Goal: Task Accomplishment & Management: Complete application form

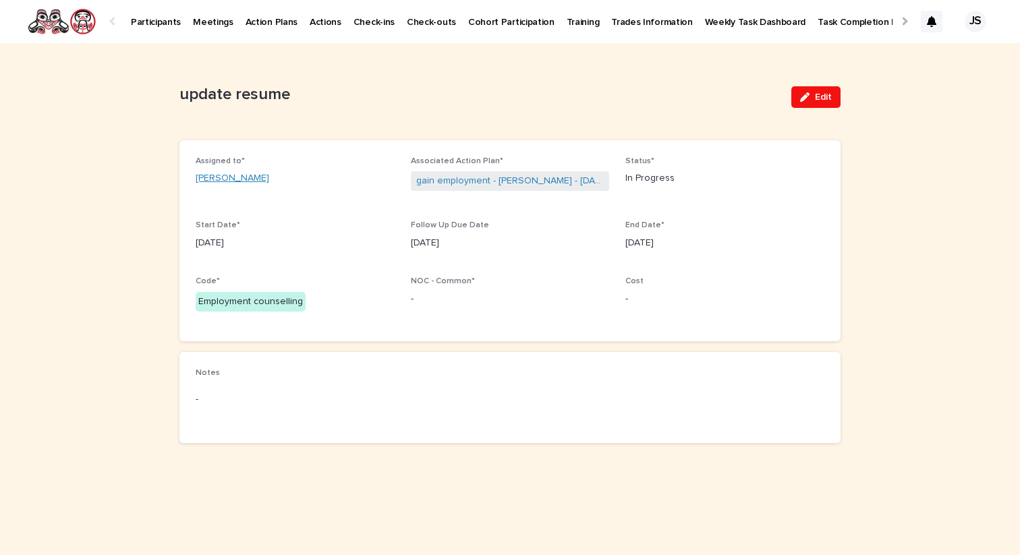
click at [225, 181] on link "[PERSON_NAME]" at bounding box center [233, 178] width 74 height 14
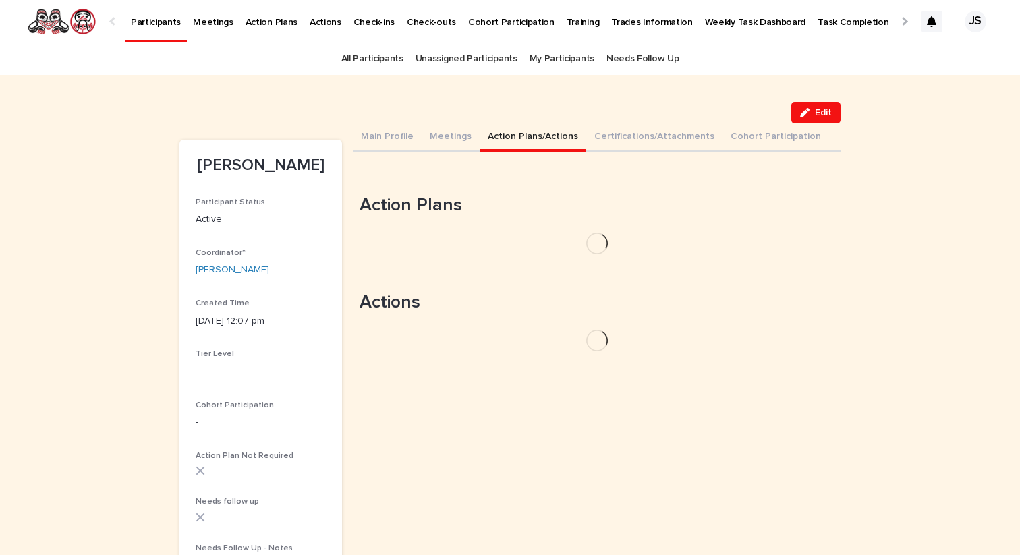
click at [509, 140] on button "Action Plans/Actions" at bounding box center [533, 137] width 107 height 28
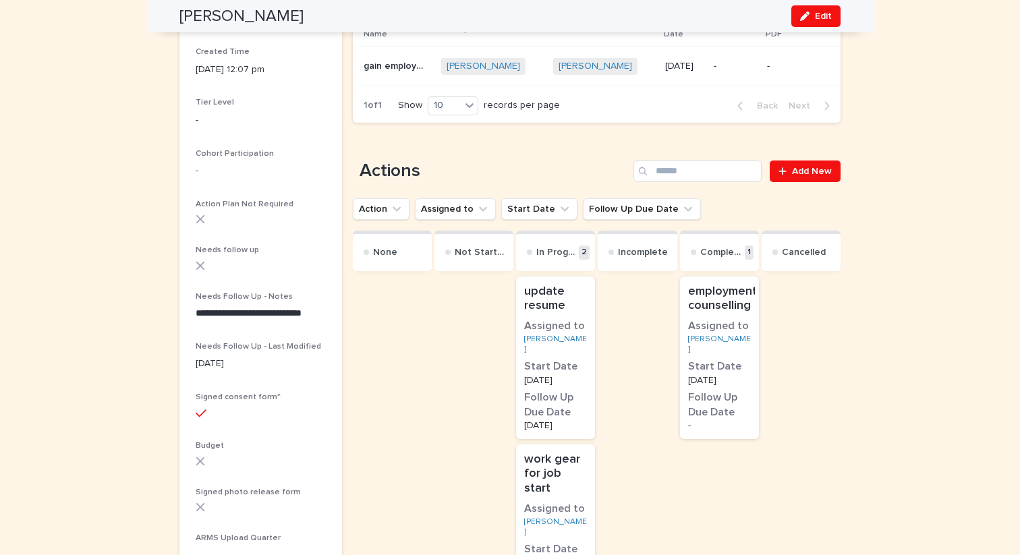
scroll to position [240, 0]
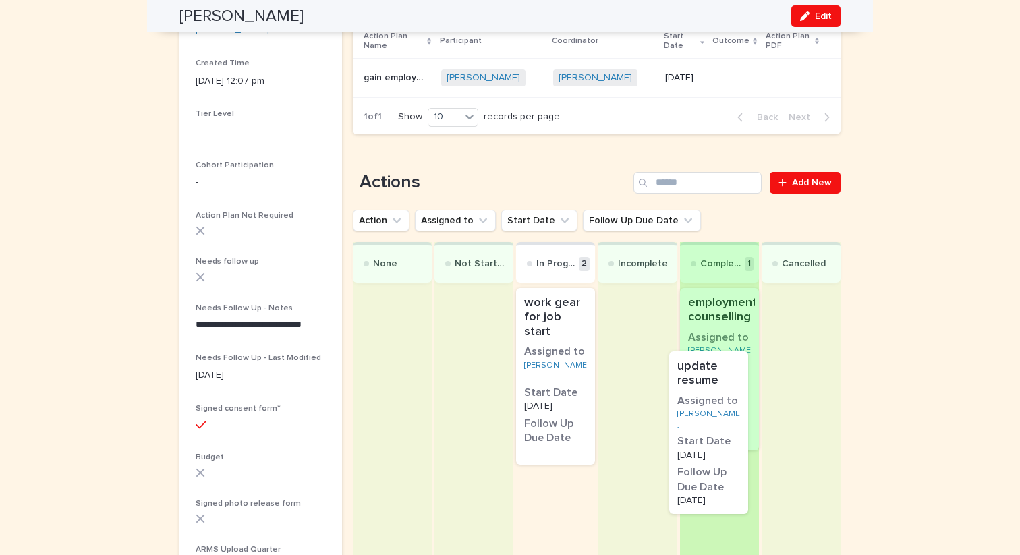
drag, startPoint x: 577, startPoint y: 364, endPoint x: 735, endPoint y: 438, distance: 174.7
click at [735, 438] on div "None Not Started In Progress 2 update resume Assigned to [PERSON_NAME] Start Da…" at bounding box center [597, 424] width 488 height 364
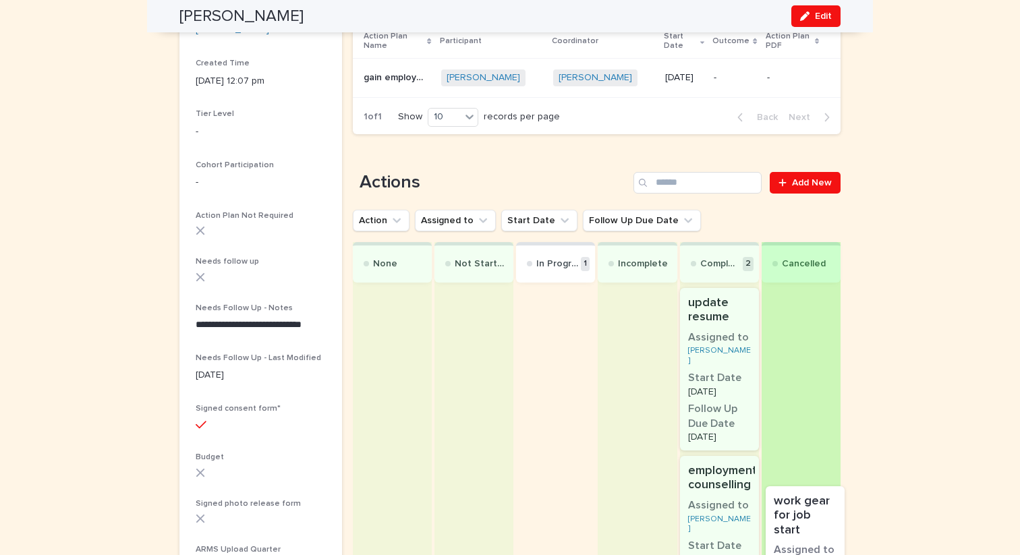
drag, startPoint x: 576, startPoint y: 343, endPoint x: 828, endPoint y: 554, distance: 328.5
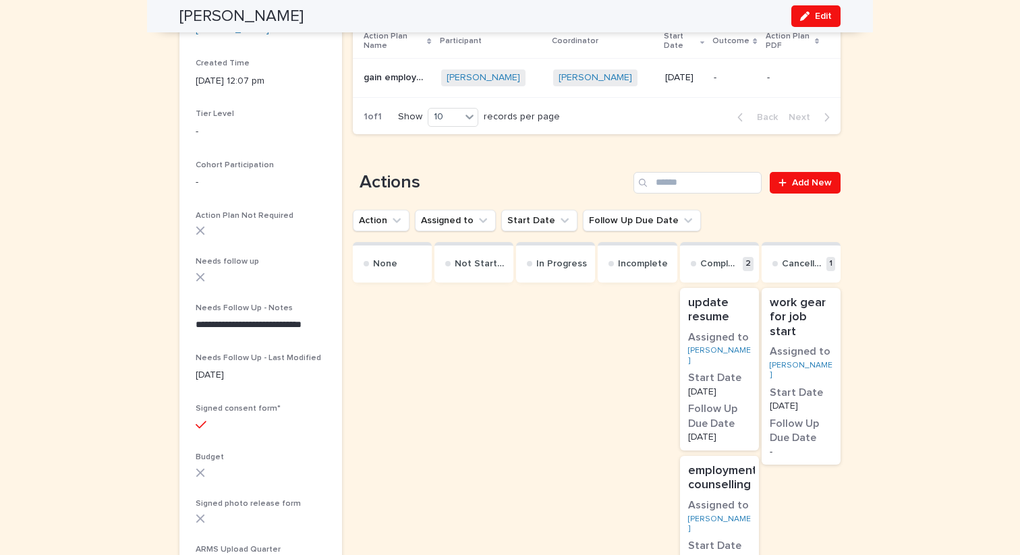
click at [828, 554] on div "work gear for job start Assigned to [PERSON_NAME] Start Date [DATE] Follow Up D…" at bounding box center [801, 488] width 79 height 406
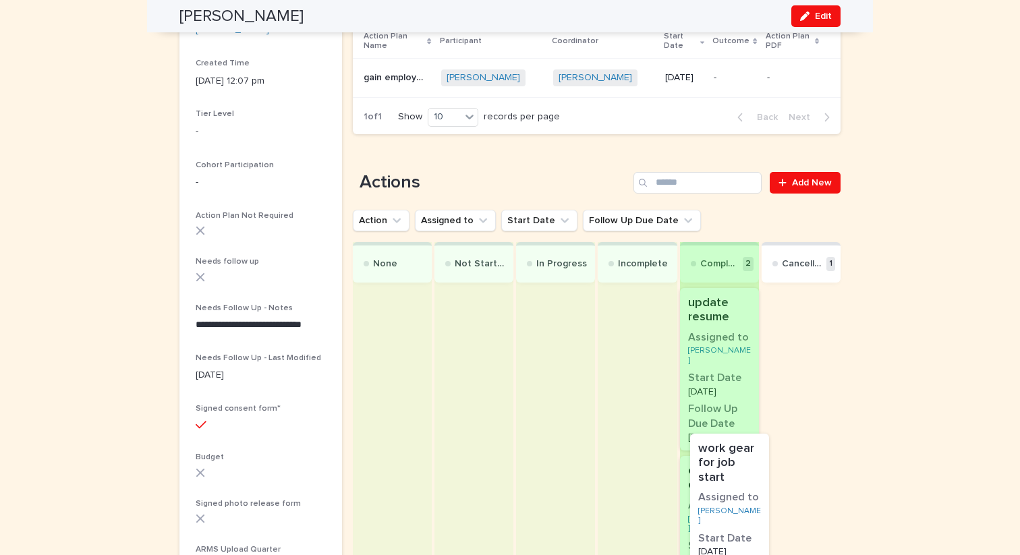
drag, startPoint x: 826, startPoint y: 351, endPoint x: 753, endPoint y: 511, distance: 175.1
click at [753, 511] on div "None Not Started In Progress Incomplete Complete 2 update resume Assigned to [P…" at bounding box center [597, 466] width 488 height 449
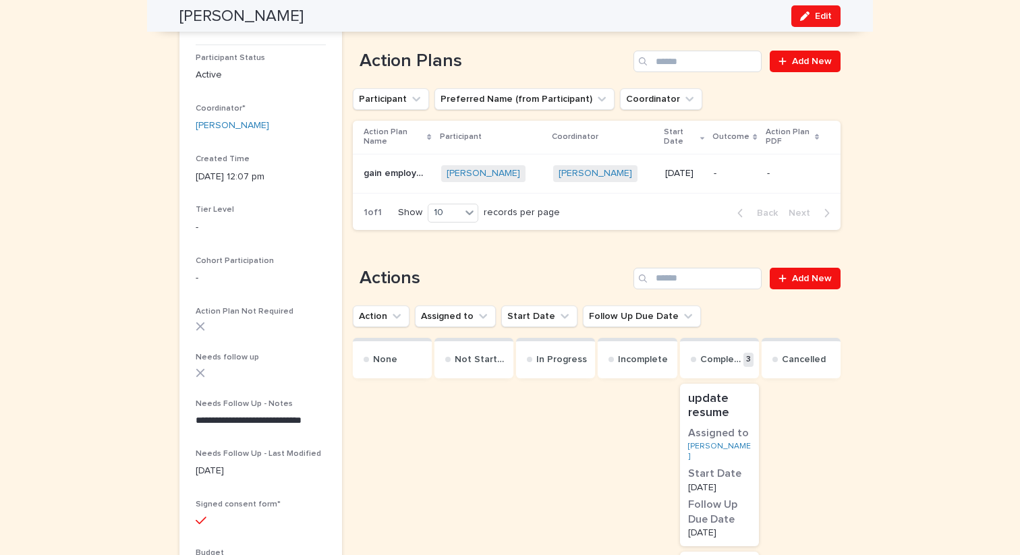
scroll to position [0, 0]
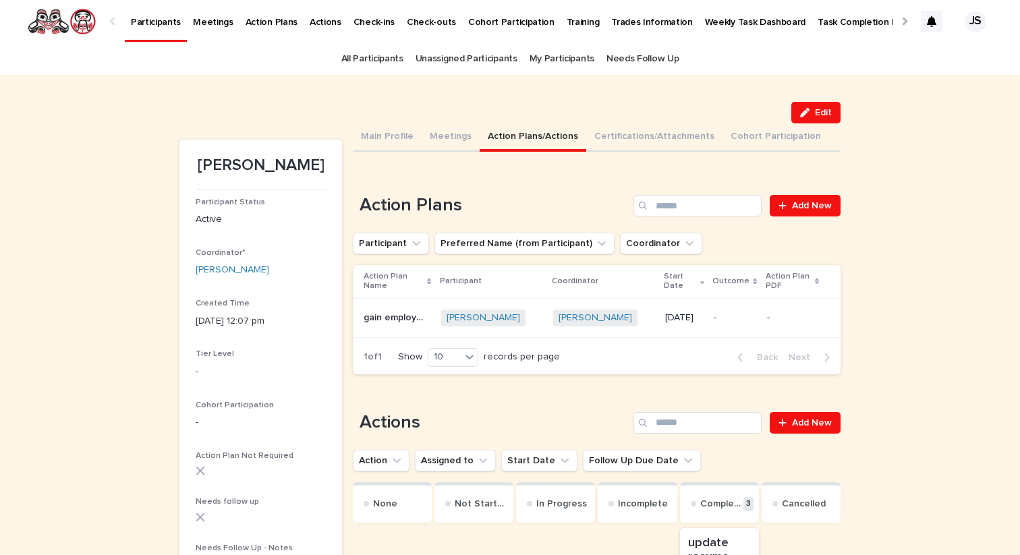
click at [411, 310] on p "gain employment" at bounding box center [398, 317] width 69 height 14
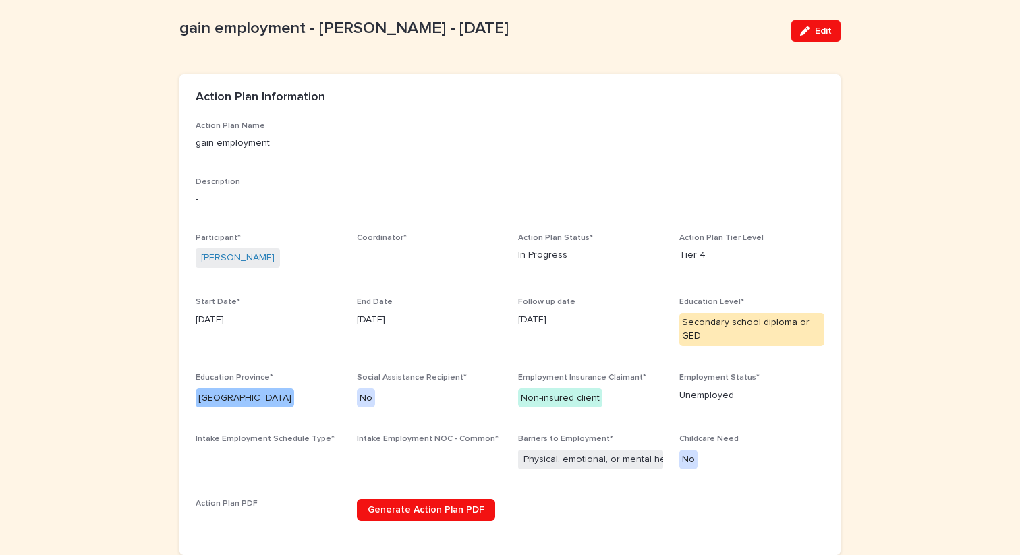
scroll to position [68, 0]
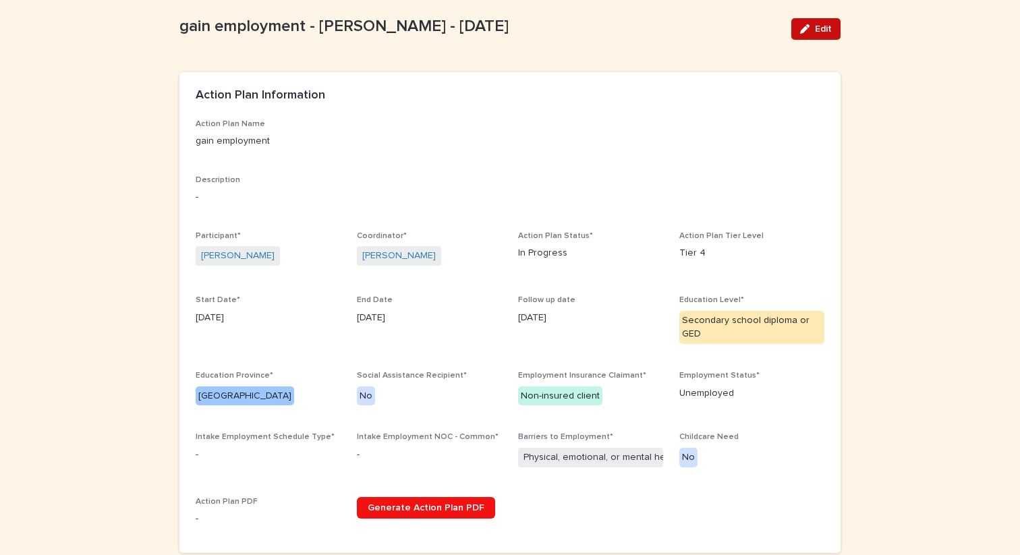
click at [824, 32] on span "Edit" at bounding box center [823, 28] width 17 height 9
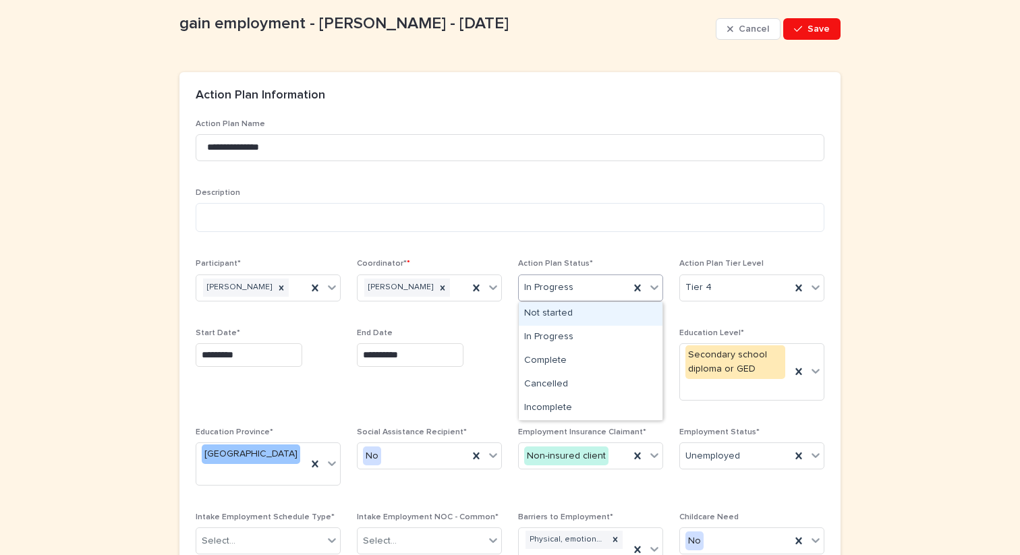
click at [574, 295] on div "In Progress" at bounding box center [574, 288] width 111 height 22
click at [548, 349] on div "Complete" at bounding box center [591, 361] width 144 height 24
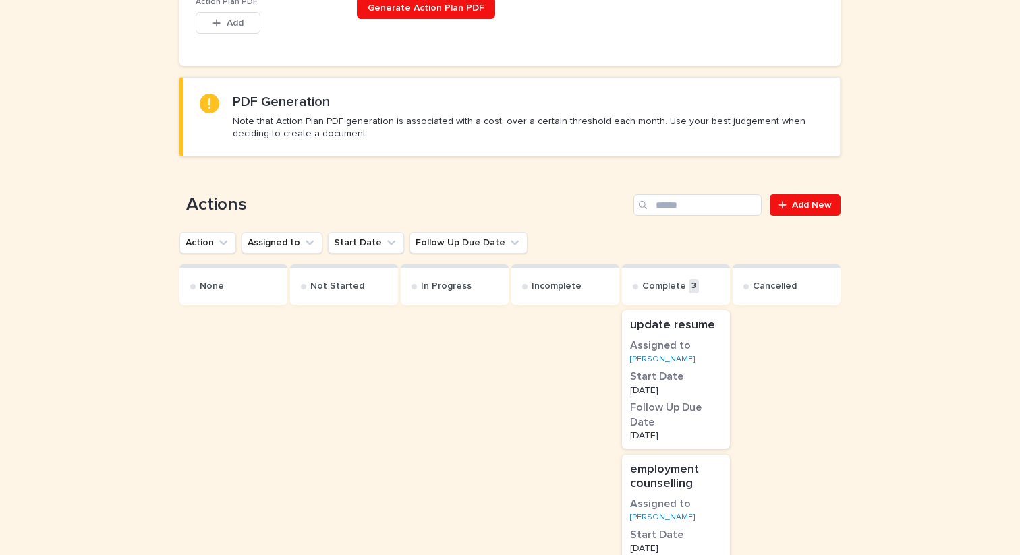
scroll to position [1142, 0]
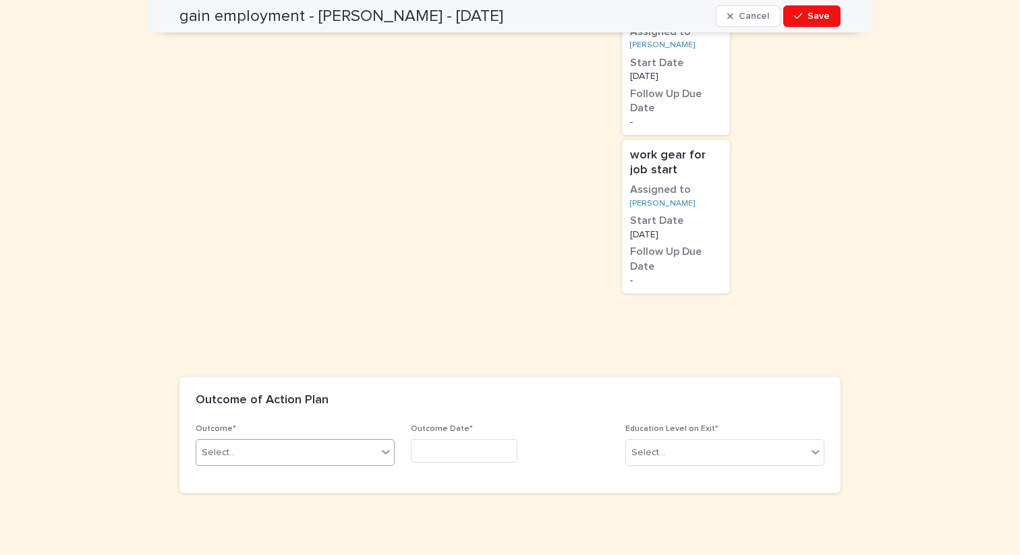
click at [320, 442] on div "Select..." at bounding box center [286, 453] width 181 height 22
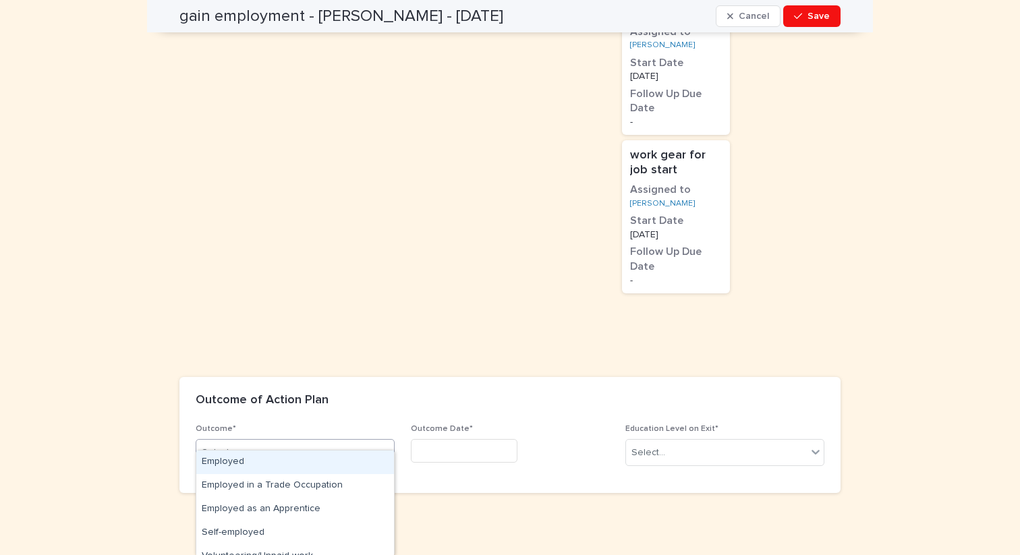
click at [252, 463] on div "Employed" at bounding box center [295, 463] width 198 height 24
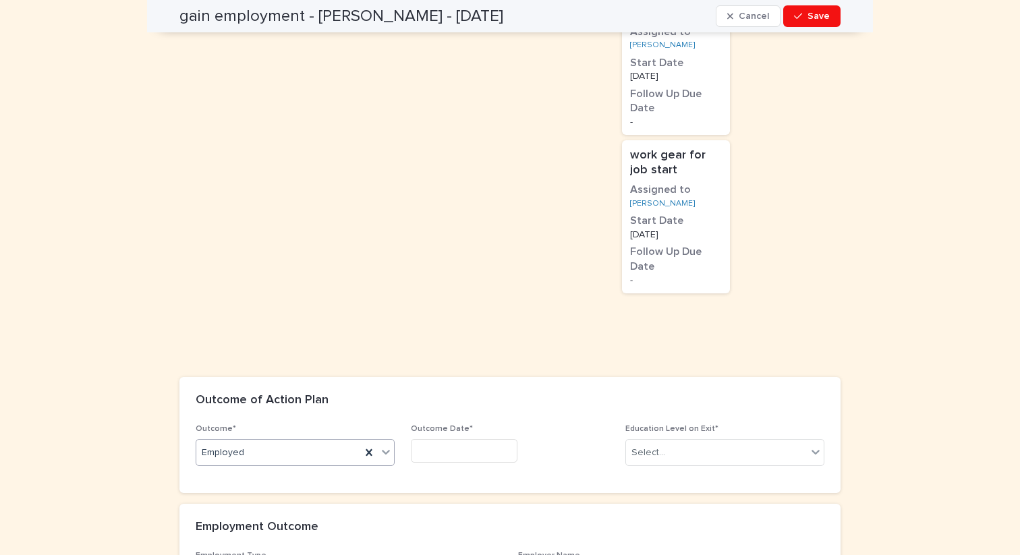
click at [432, 439] on input "text" at bounding box center [464, 451] width 107 height 24
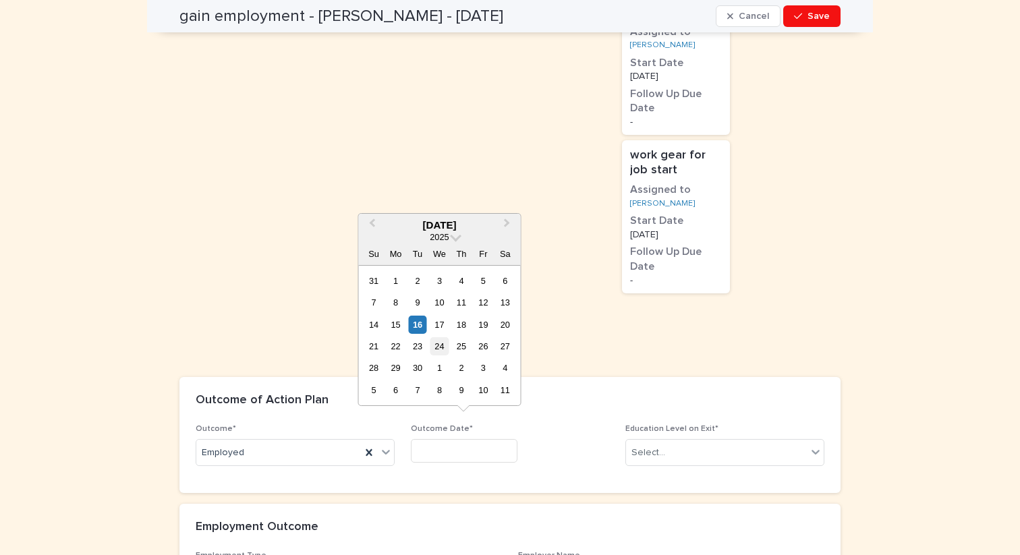
click at [440, 347] on div "24" at bounding box center [439, 346] width 18 height 18
type input "*********"
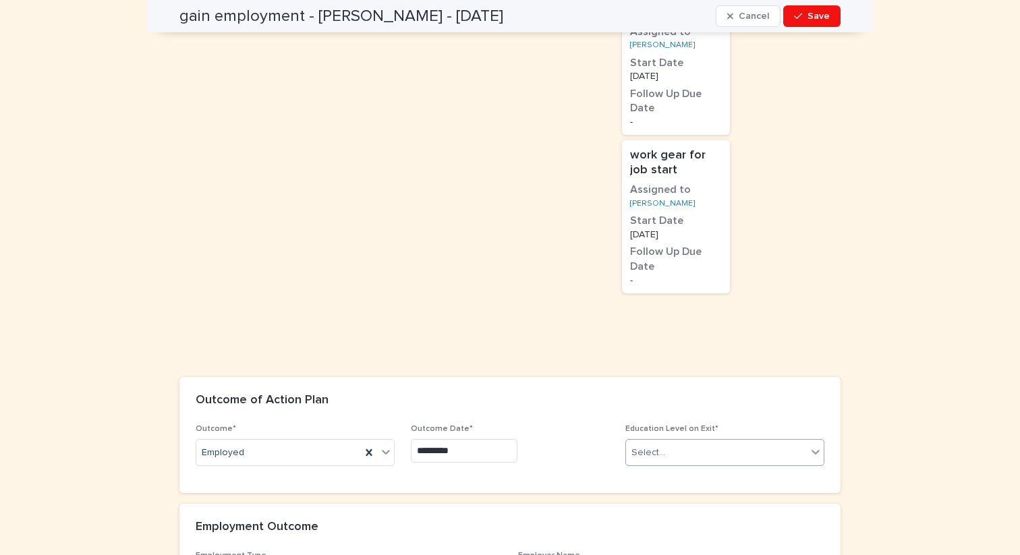
click at [660, 446] on div "Select..." at bounding box center [648, 453] width 34 height 14
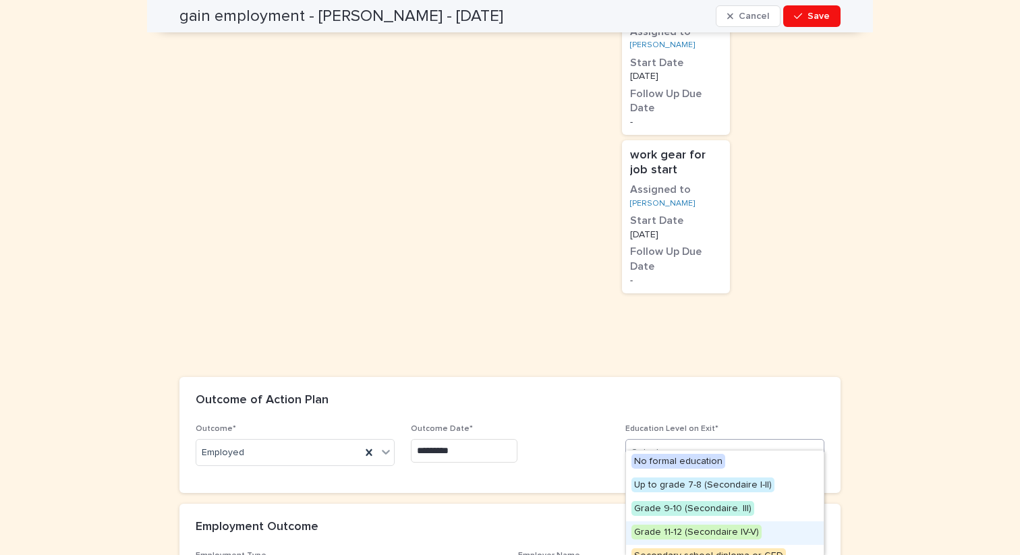
click at [654, 534] on span "Grade 11-12 (Secondaire IV-V)" at bounding box center [696, 532] width 130 height 15
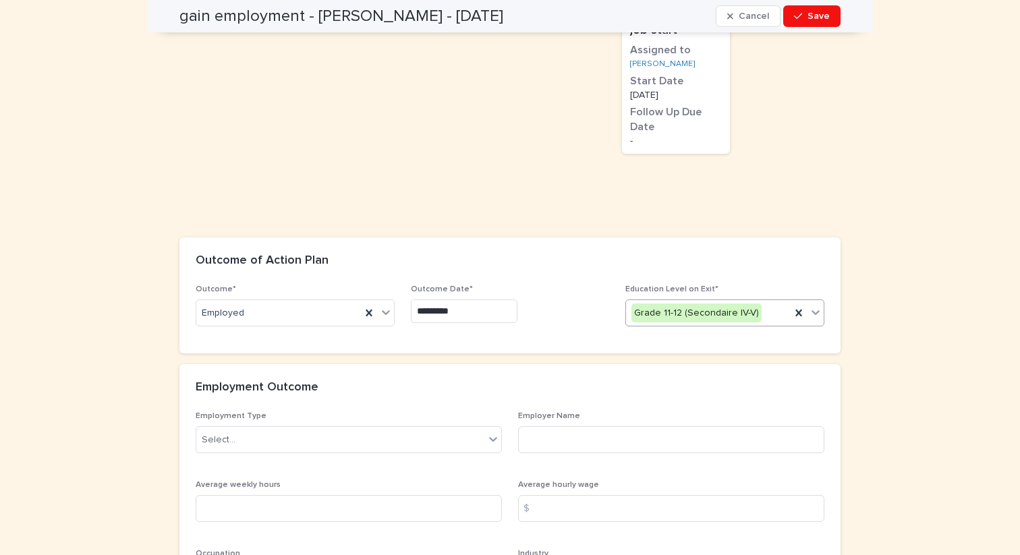
scroll to position [1346, 0]
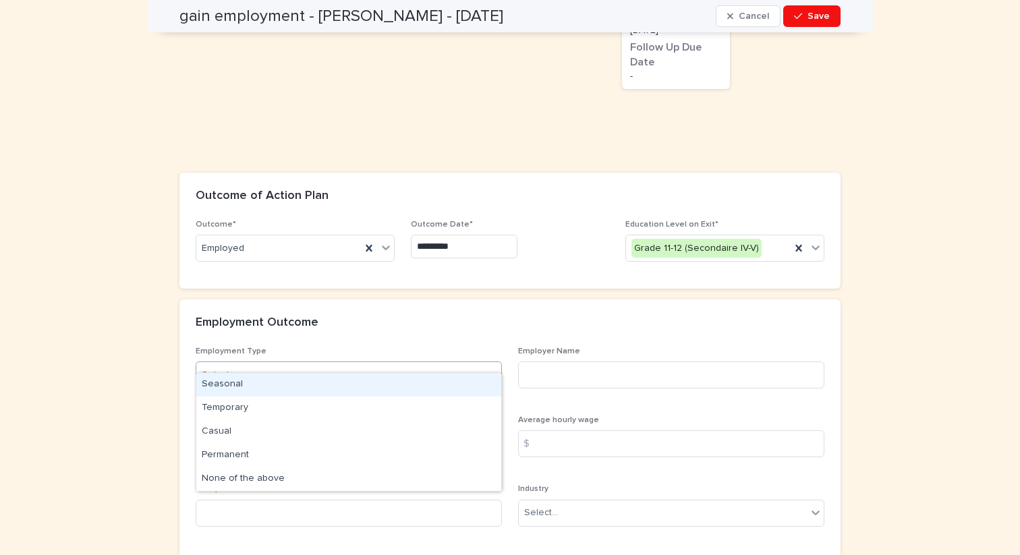
click at [426, 364] on div "Select..." at bounding box center [340, 375] width 288 height 22
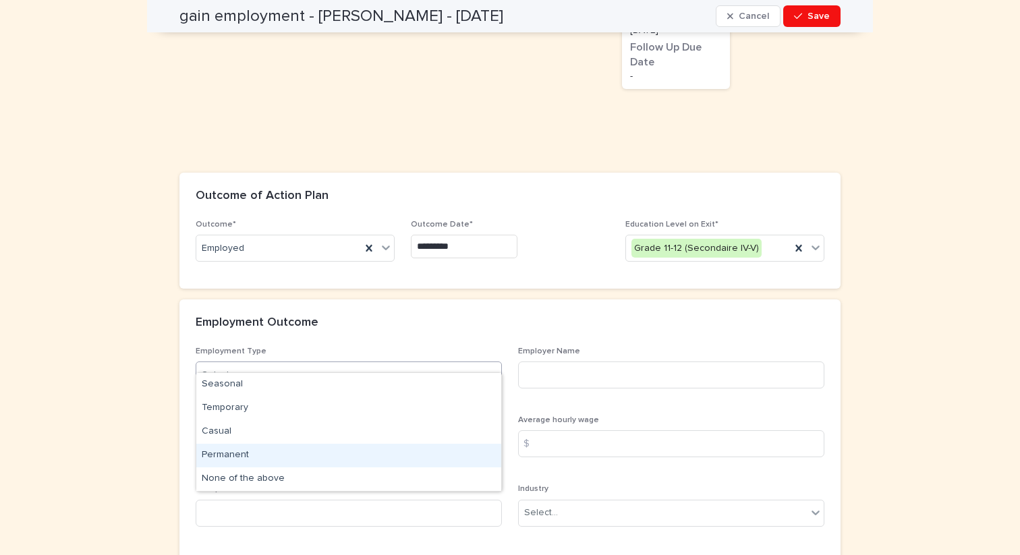
click at [256, 451] on div "Permanent" at bounding box center [348, 456] width 305 height 24
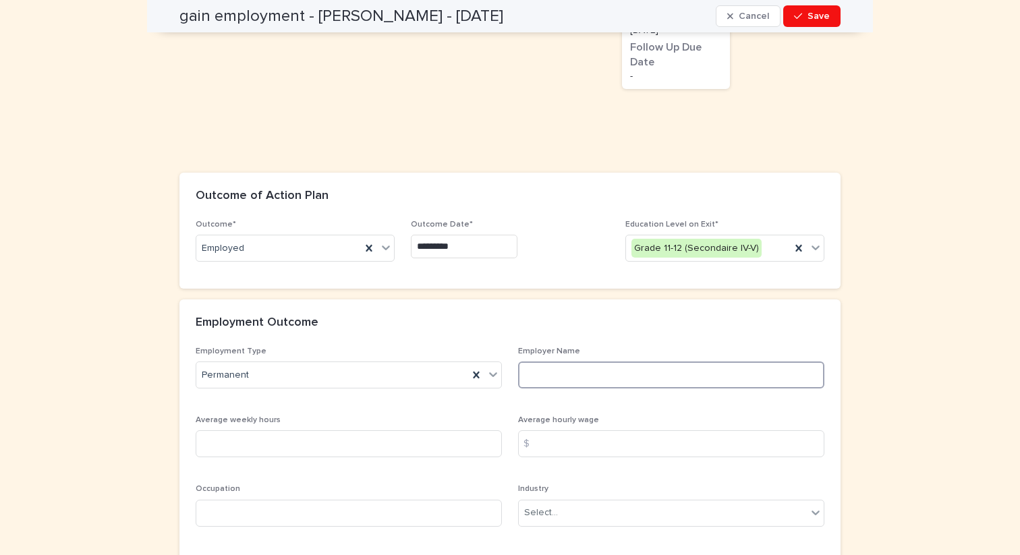
click at [592, 362] on input at bounding box center [671, 375] width 306 height 27
type input "*"
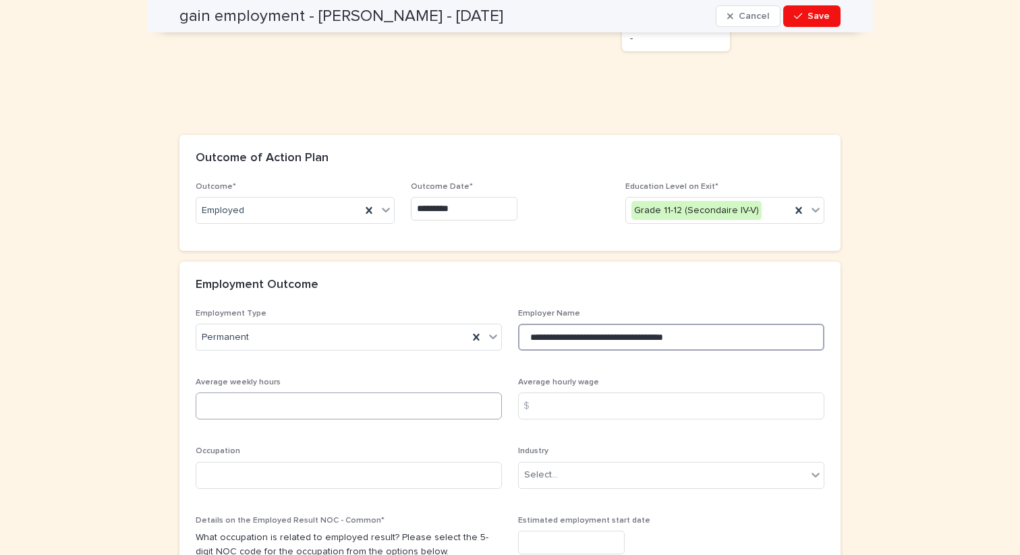
type input "**********"
click at [412, 400] on input at bounding box center [349, 406] width 306 height 27
type input "**"
click at [534, 393] on div "$" at bounding box center [531, 406] width 27 height 27
click at [549, 393] on input at bounding box center [671, 406] width 306 height 27
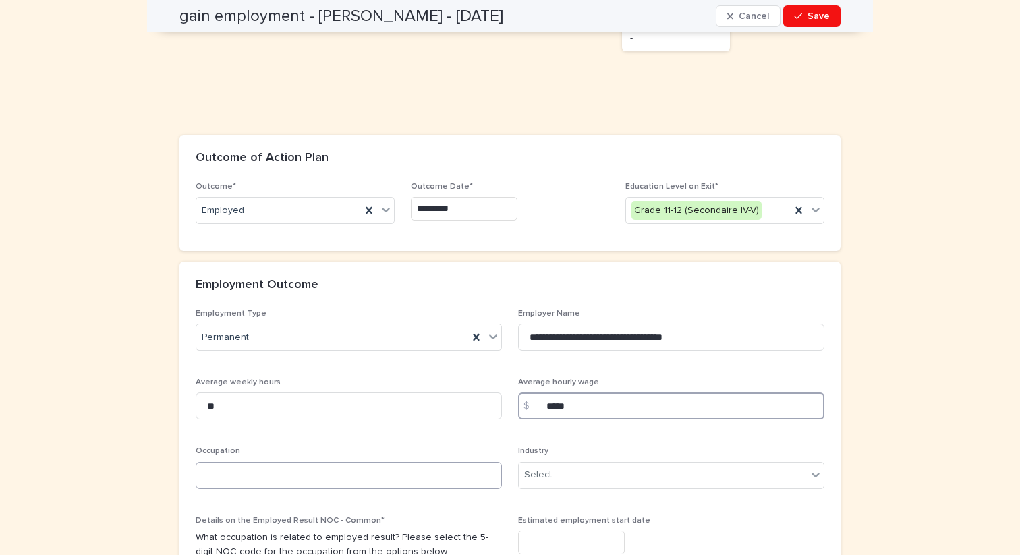
type input "*****"
click at [358, 465] on input at bounding box center [349, 475] width 306 height 27
type input "******"
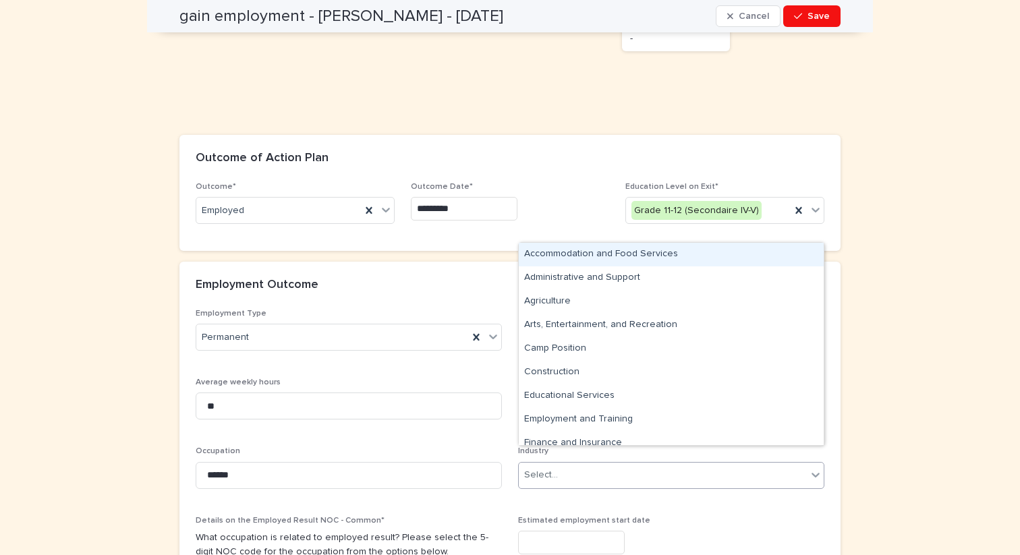
click at [571, 464] on div "Select..." at bounding box center [663, 475] width 288 height 22
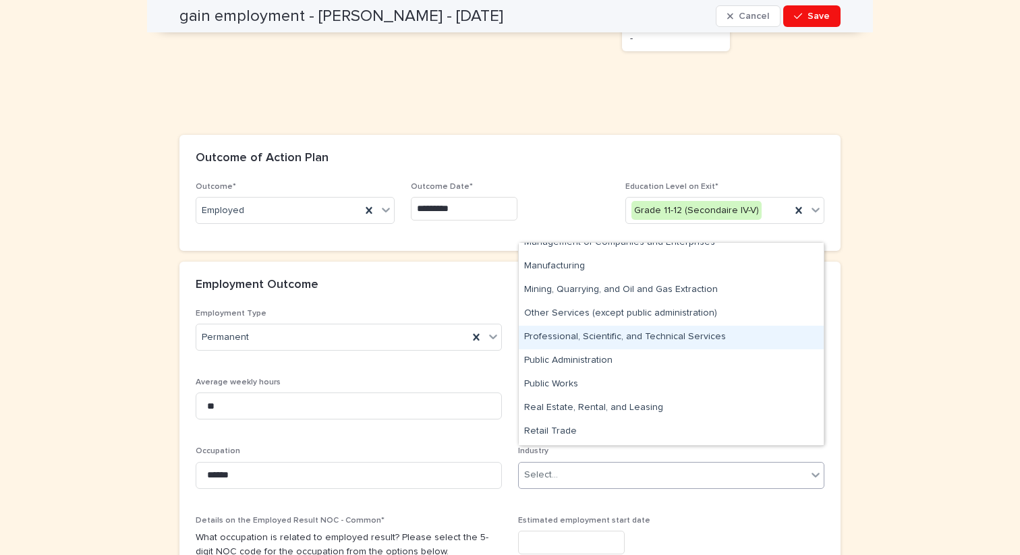
scroll to position [324, 0]
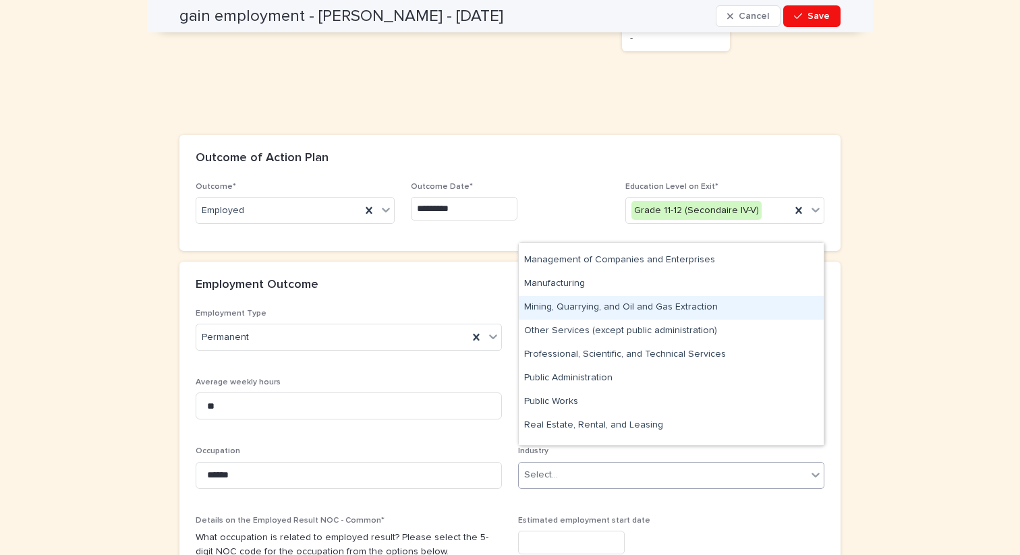
click at [560, 307] on div "Mining, Quarrying, and Oil and Gas Extraction" at bounding box center [671, 308] width 305 height 24
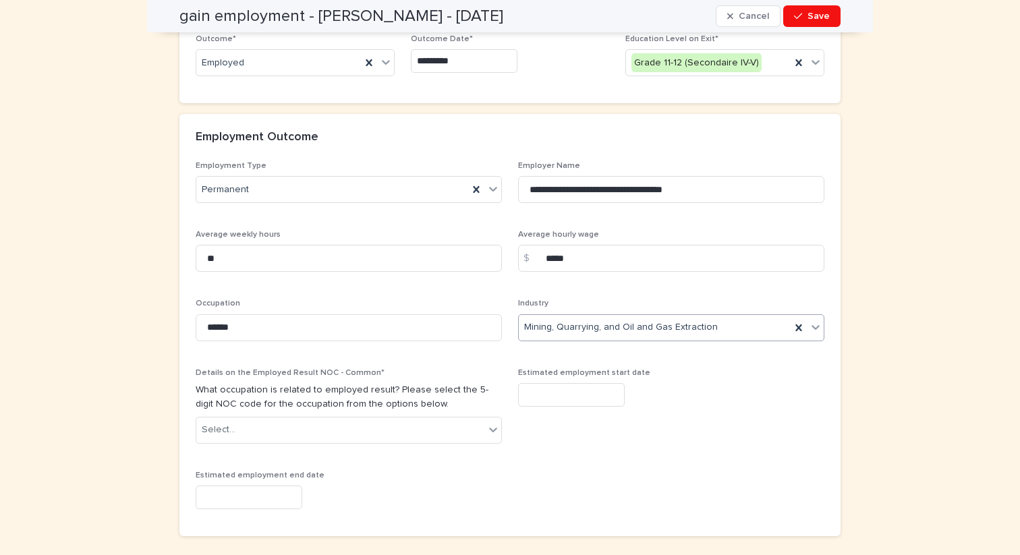
scroll to position [1539, 0]
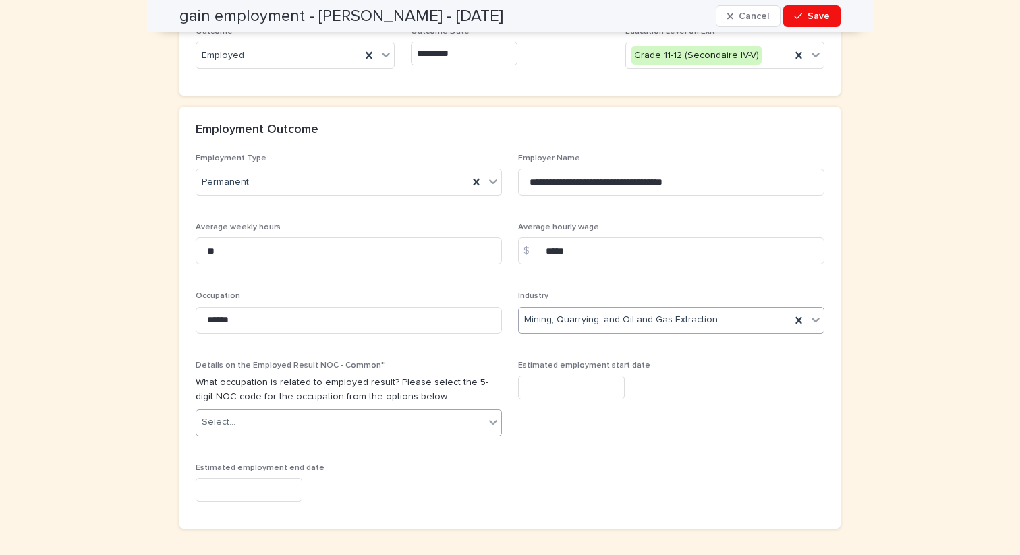
click at [402, 413] on div "Select..." at bounding box center [340, 422] width 288 height 22
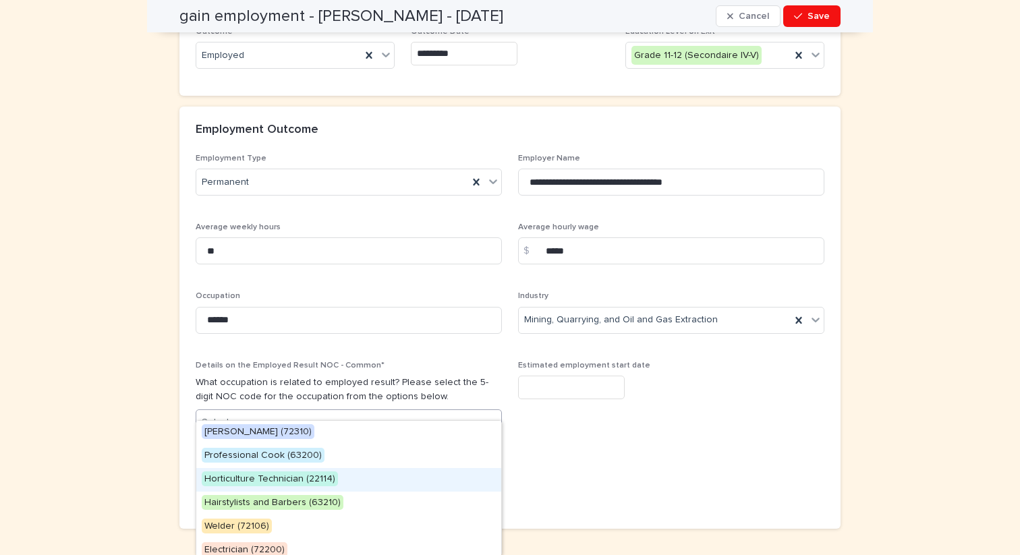
scroll to position [125, 0]
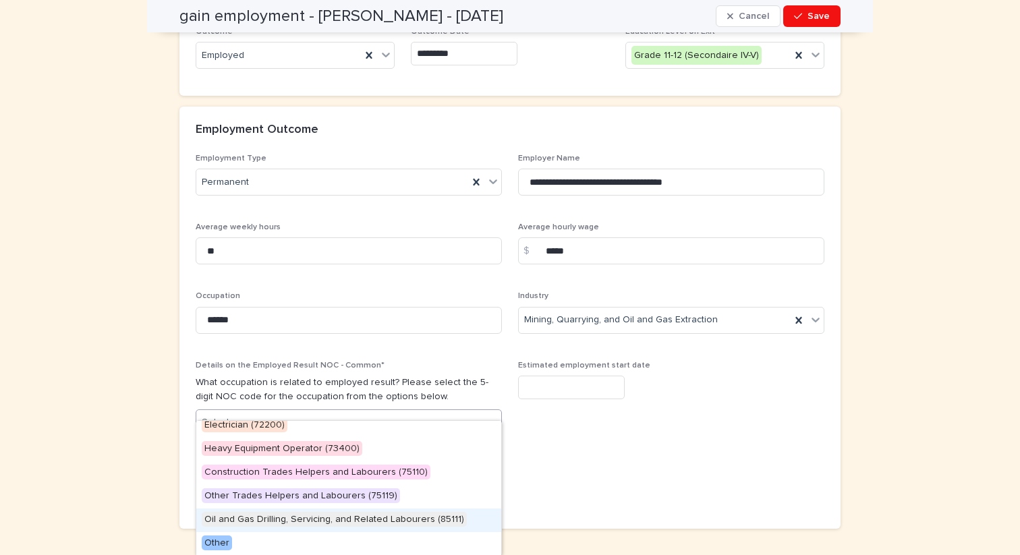
click at [320, 524] on span "Oil and Gas Drilling, Servicing, and Related Labourers (85111)" at bounding box center [334, 519] width 265 height 15
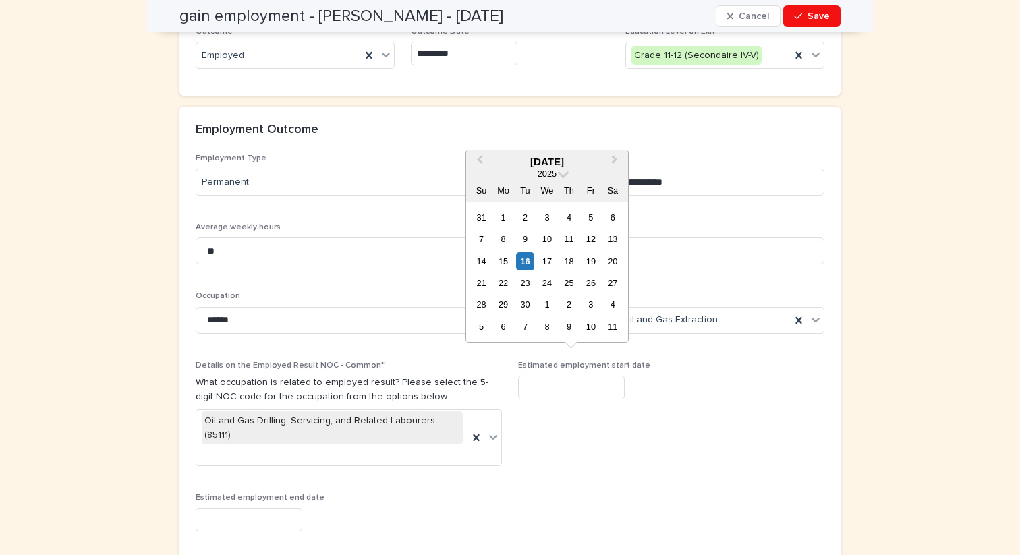
click at [567, 376] on input "text" at bounding box center [571, 388] width 107 height 24
click at [546, 285] on div "24" at bounding box center [547, 283] width 18 height 18
type input "**********"
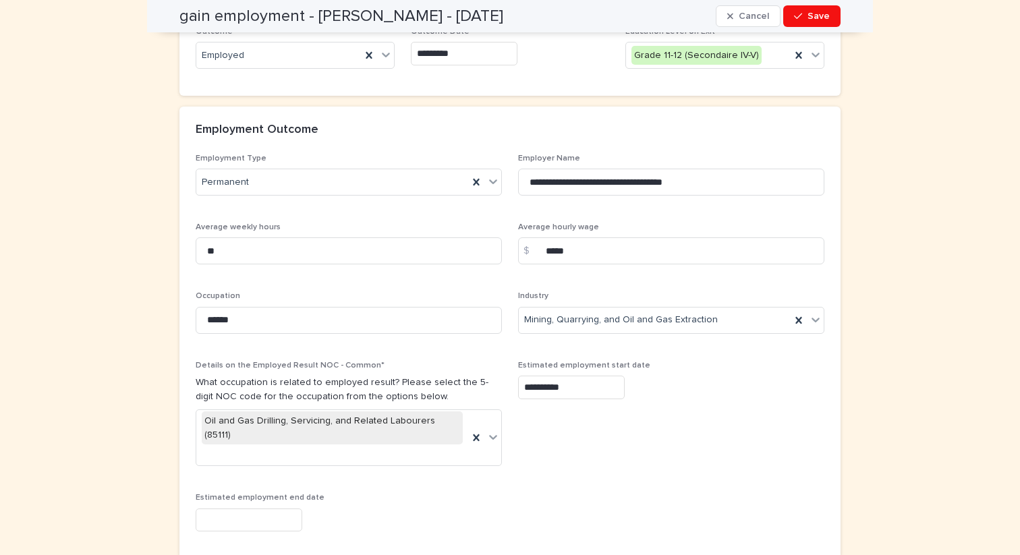
click at [244, 509] on input "text" at bounding box center [249, 521] width 107 height 24
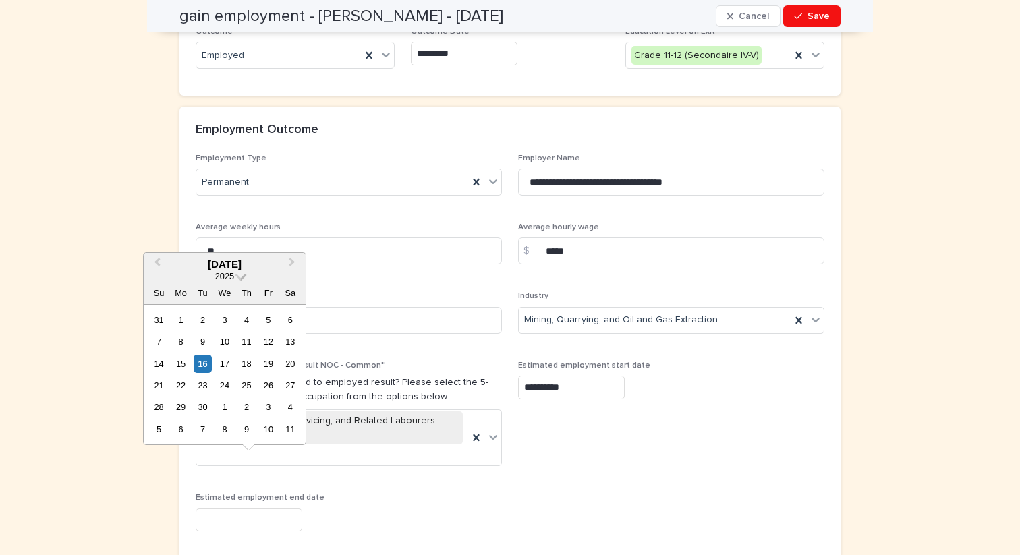
click at [242, 277] on span at bounding box center [240, 274] width 11 height 11
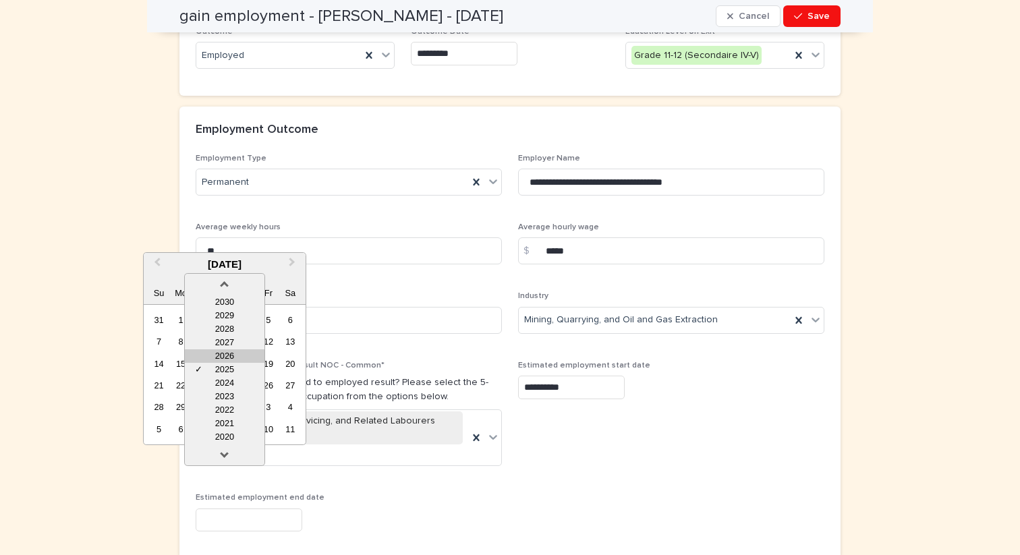
click at [230, 357] on div "2026" at bounding box center [225, 355] width 80 height 13
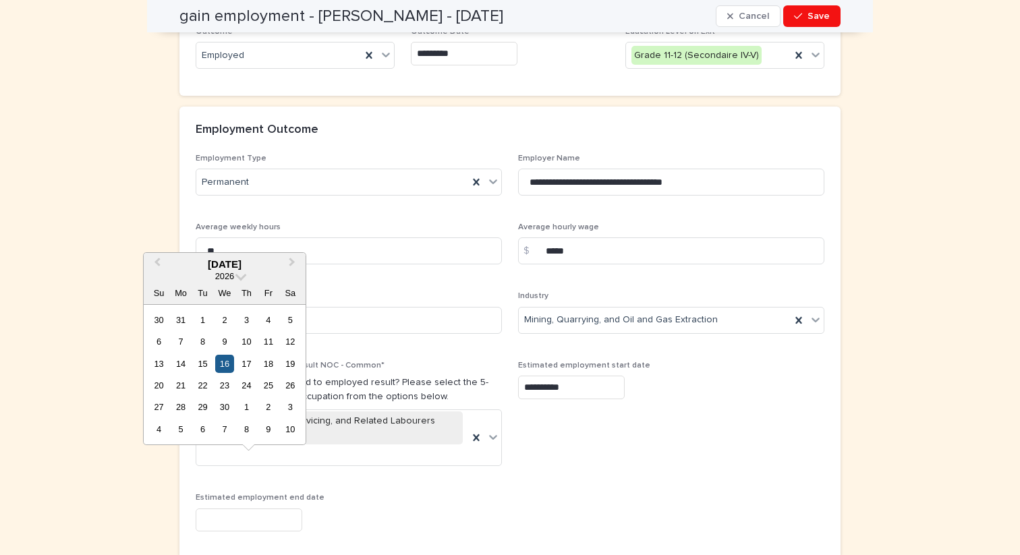
click at [225, 362] on div "16" at bounding box center [224, 364] width 18 height 18
type input "**********"
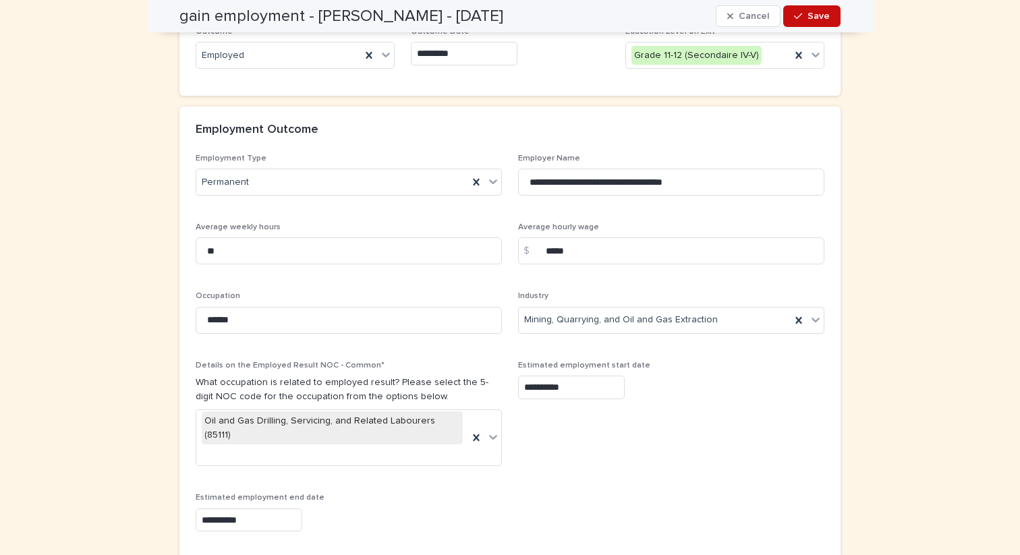
click at [826, 18] on span "Save" at bounding box center [818, 15] width 22 height 9
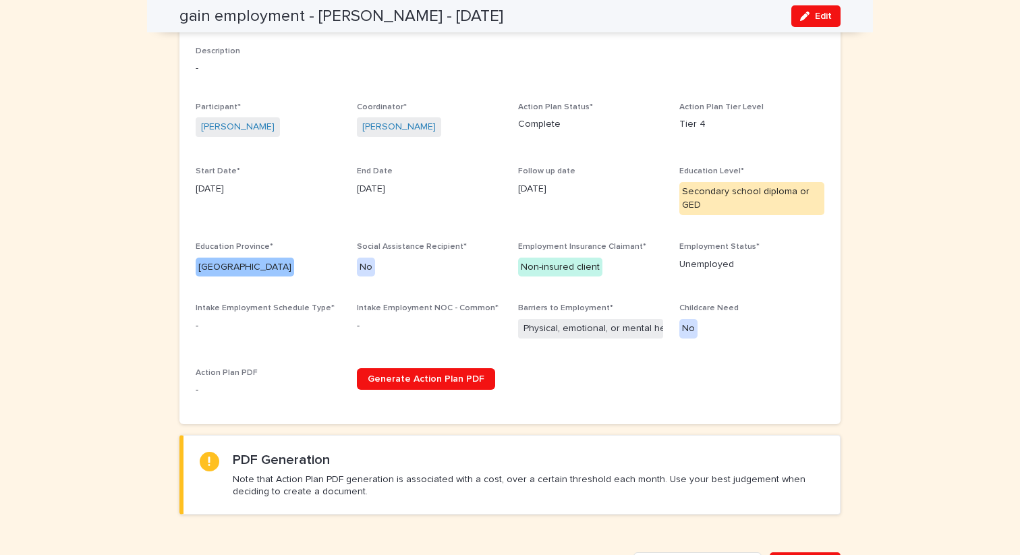
scroll to position [0, 0]
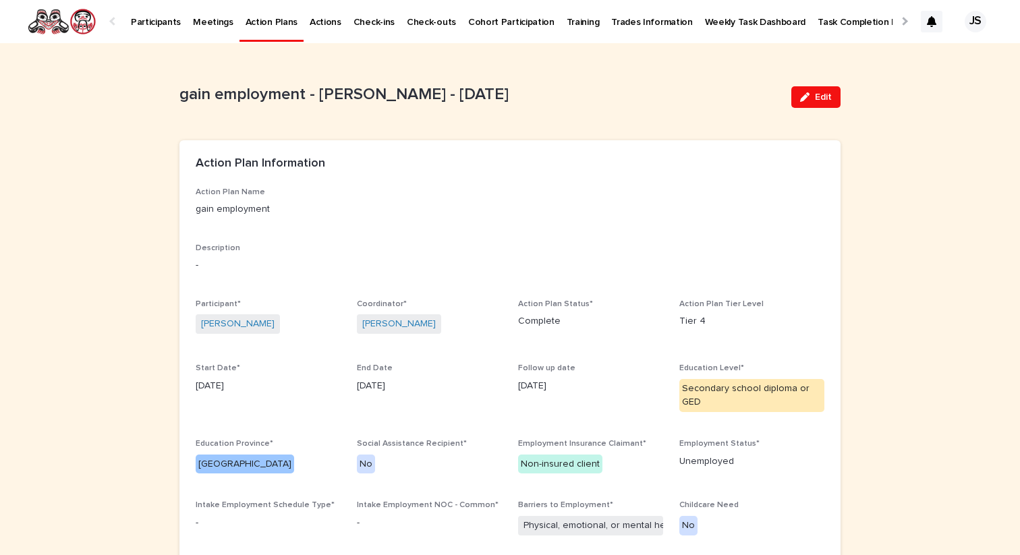
click at [151, 28] on link "Participants" at bounding box center [156, 21] width 62 height 42
